Goal: Task Accomplishment & Management: Manage account settings

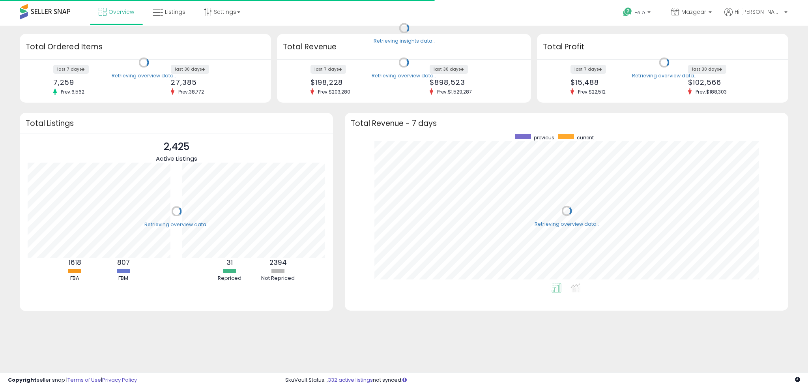
scroll to position [149, 428]
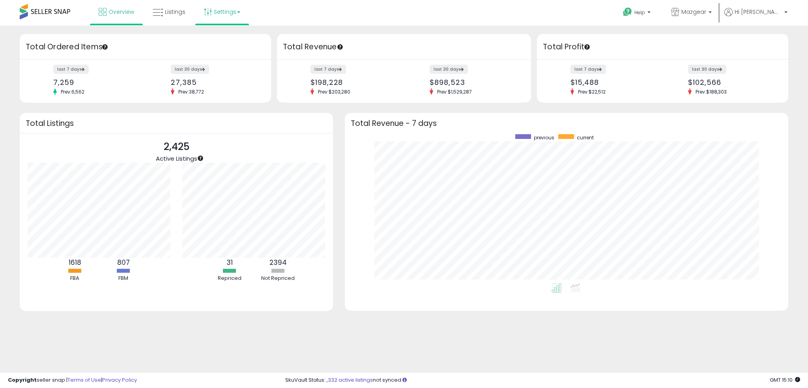
click at [234, 16] on link "Settings" at bounding box center [222, 12] width 48 height 24
click at [231, 43] on link "Store settings" at bounding box center [224, 39] width 36 height 7
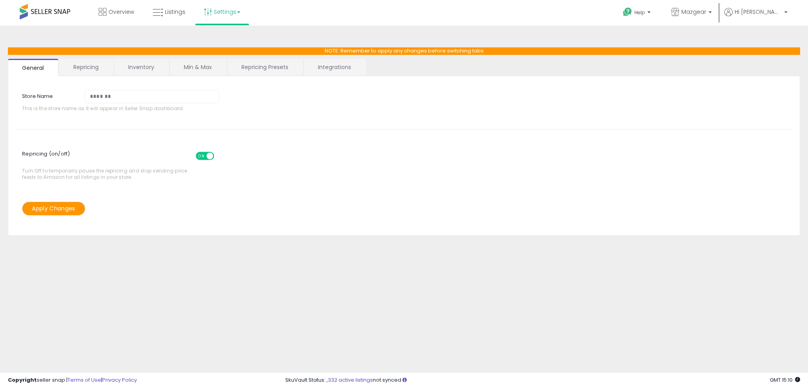
click at [316, 64] on link "Integrations" at bounding box center [335, 67] width 62 height 17
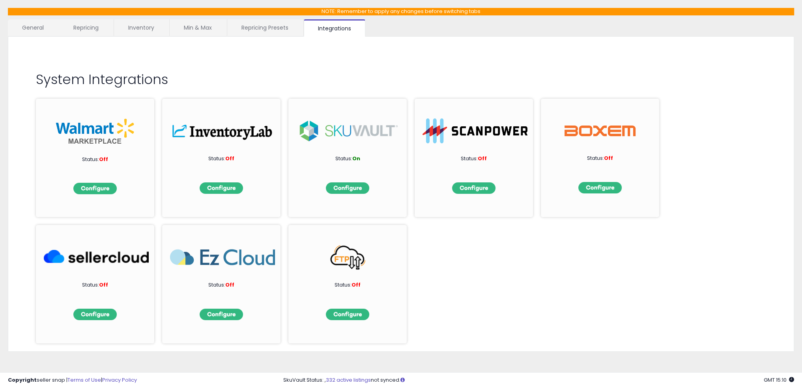
scroll to position [42, 0]
